Goal: Task Accomplishment & Management: Manage account settings

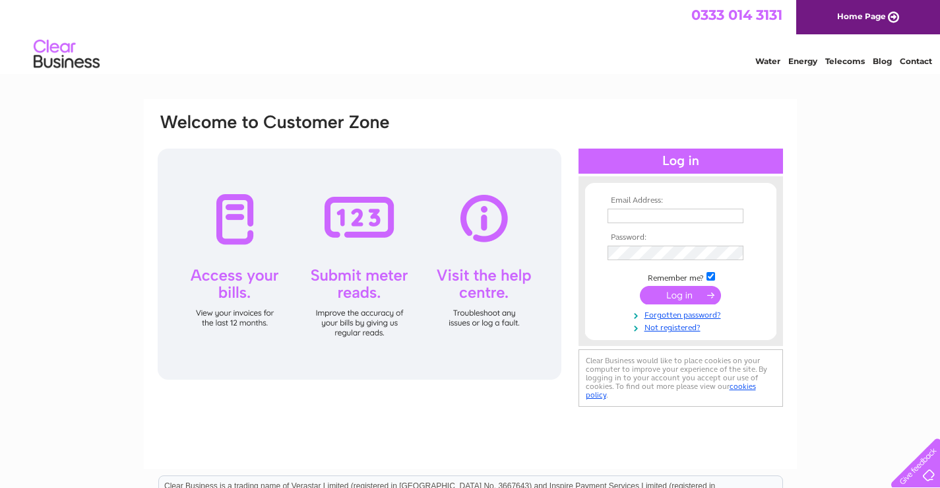
click at [695, 213] on input "text" at bounding box center [676, 216] width 136 height 15
type input "[EMAIL_ADDRESS][PERSON_NAME][DOMAIN_NAME]"
click at [640, 287] on input "submit" at bounding box center [680, 296] width 81 height 18
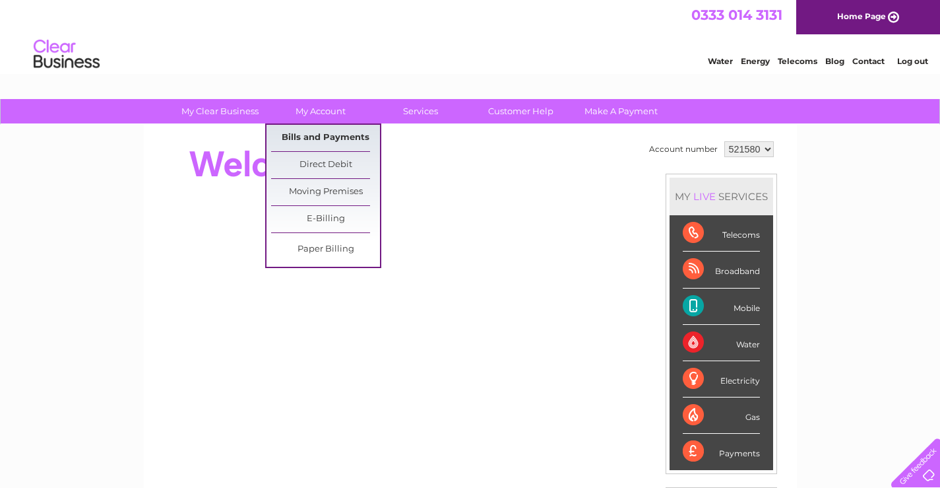
click at [318, 137] on link "Bills and Payments" at bounding box center [325, 138] width 109 height 26
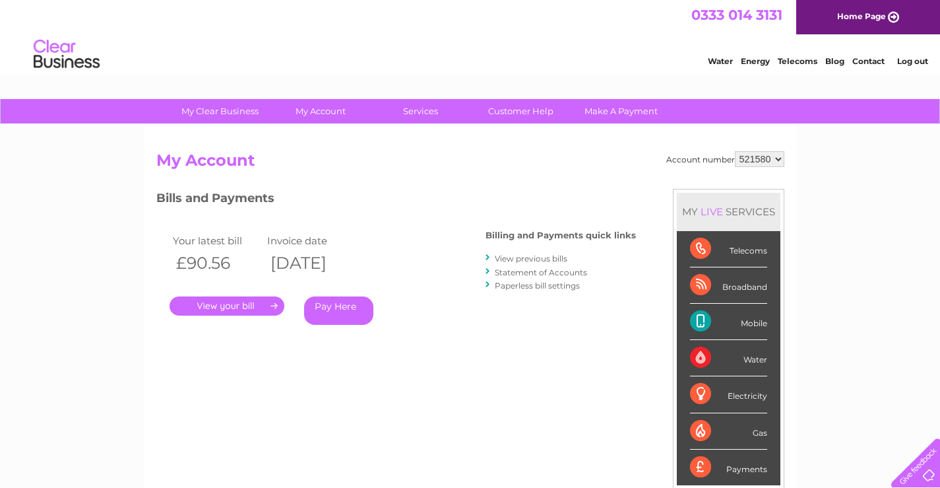
click at [512, 257] on link "View previous bills" at bounding box center [531, 258] width 73 height 10
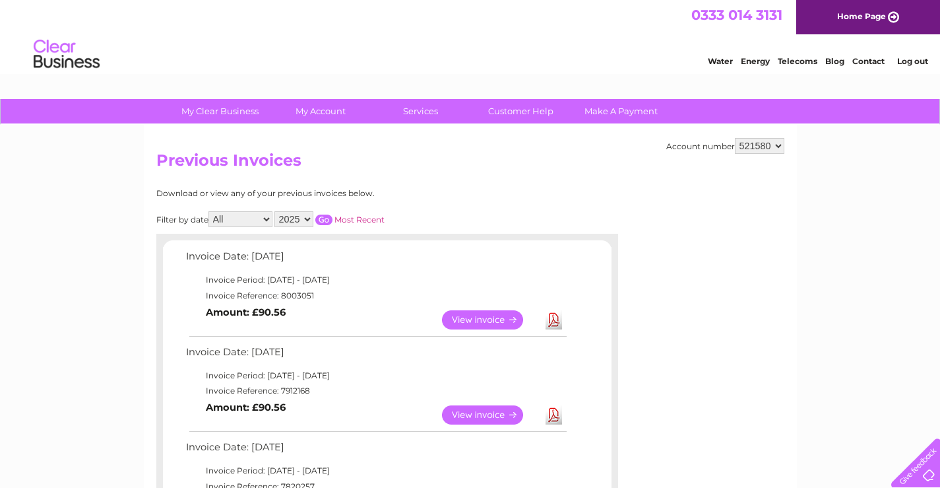
click at [492, 322] on link "View" at bounding box center [490, 319] width 97 height 19
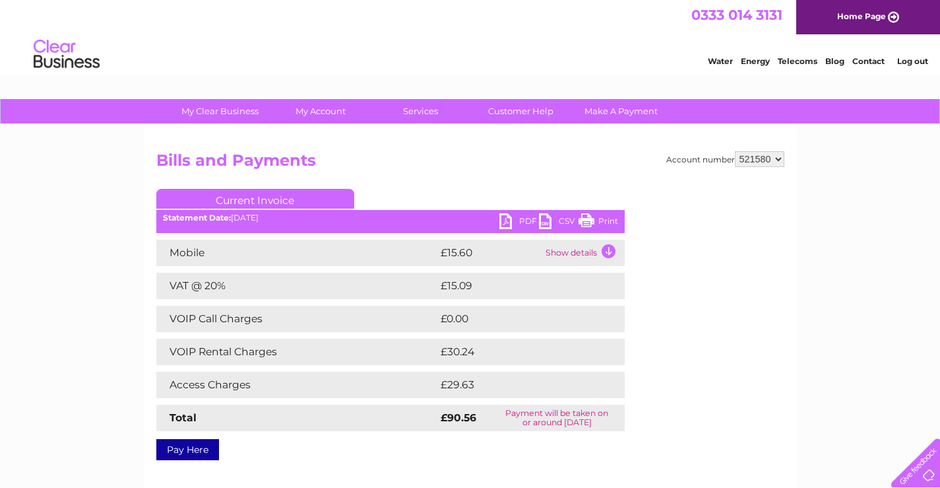
click at [583, 216] on link "Print" at bounding box center [599, 222] width 40 height 19
